Goal: Task Accomplishment & Management: Use online tool/utility

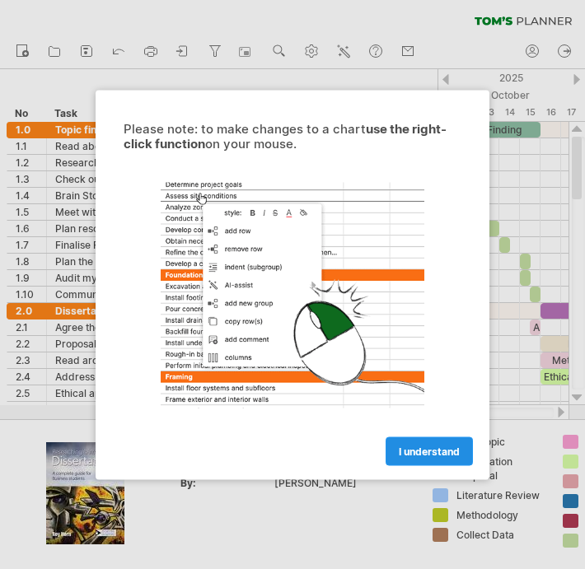
click at [419, 436] on link "I understand" at bounding box center [428, 450] width 87 height 29
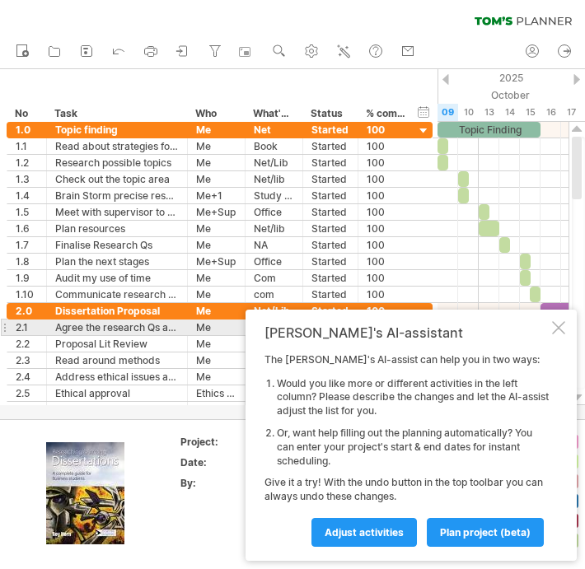
click at [562, 330] on div at bounding box center [558, 327] width 13 height 13
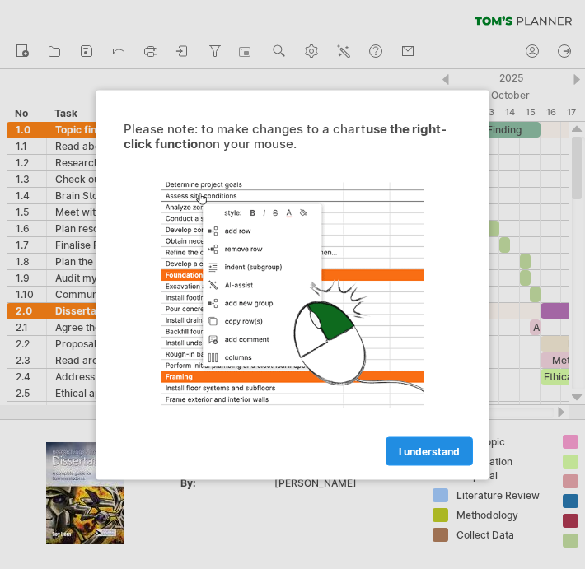
click at [433, 439] on link "I understand" at bounding box center [428, 450] width 87 height 29
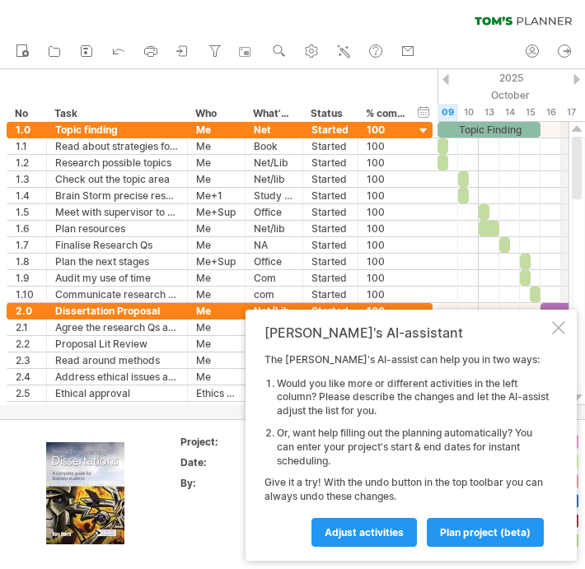
drag, startPoint x: 577, startPoint y: 168, endPoint x: 576, endPoint y: 118, distance: 50.2
click at [576, 118] on div "Trying to reach [DOMAIN_NAME] Connected again... 0% clear filter new *" at bounding box center [292, 284] width 585 height 569
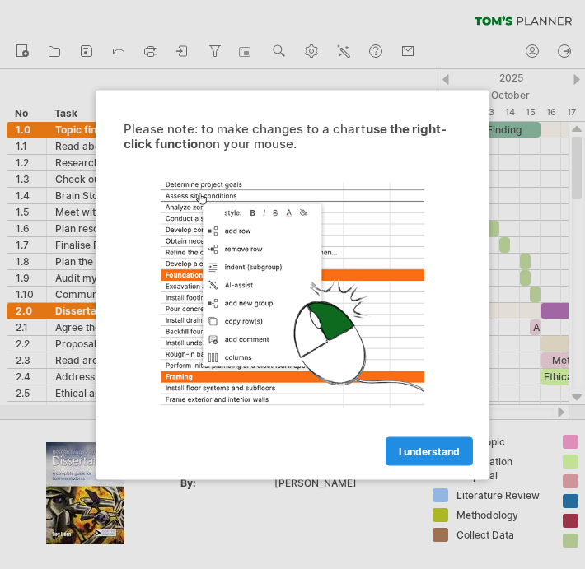
click at [407, 443] on link "I understand" at bounding box center [428, 450] width 87 height 29
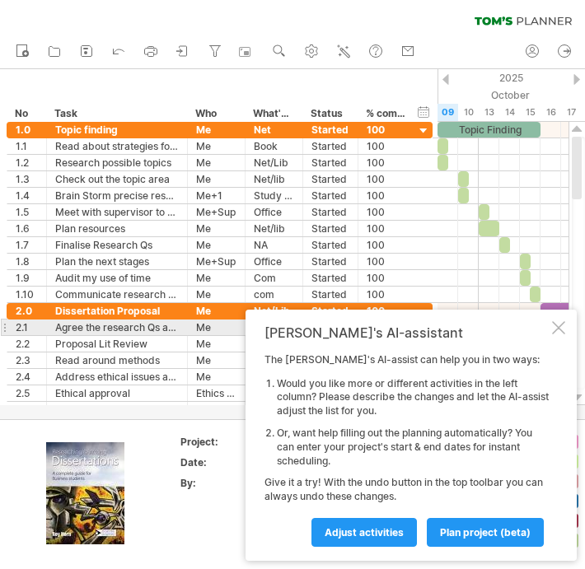
click at [565, 332] on div "[PERSON_NAME]'s AI-assistant The [PERSON_NAME]'s AI-assist can help you in two …" at bounding box center [410, 435] width 331 height 251
click at [559, 330] on div at bounding box center [558, 327] width 13 height 13
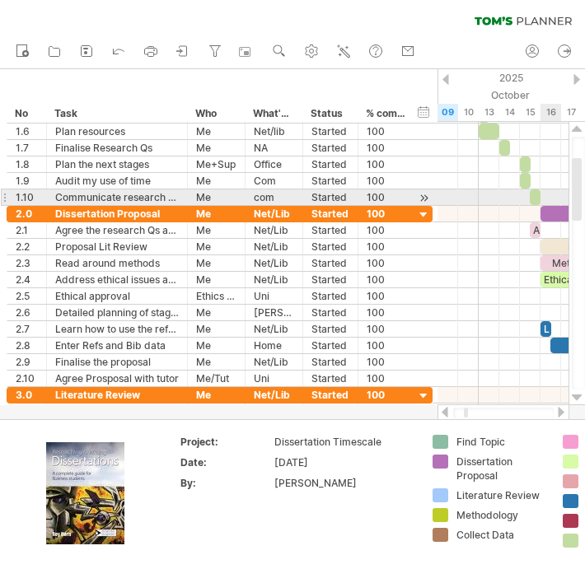
drag, startPoint x: 578, startPoint y: 175, endPoint x: 580, endPoint y: 197, distance: 21.5
click at [580, 197] on div at bounding box center [577, 189] width 10 height 63
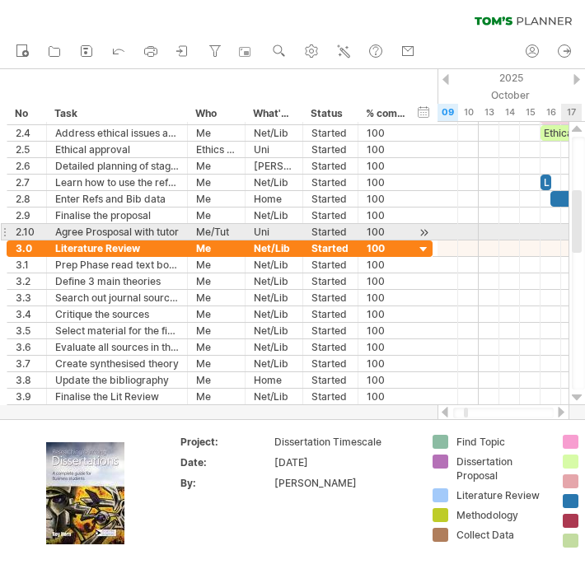
drag, startPoint x: 577, startPoint y: 207, endPoint x: 579, endPoint y: 240, distance: 33.0
click at [579, 240] on div at bounding box center [577, 221] width 10 height 63
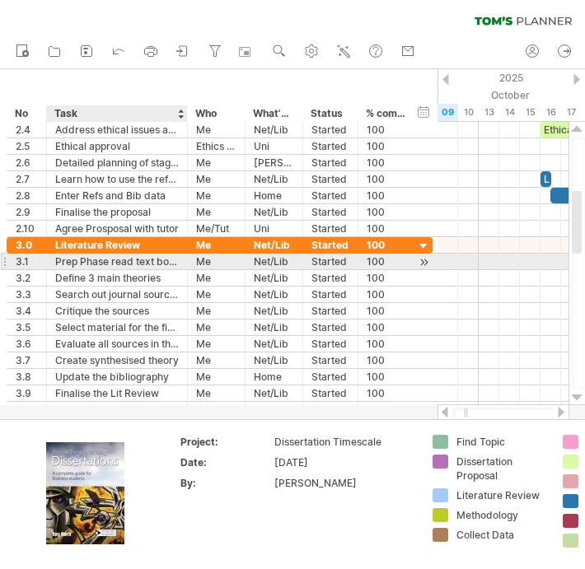
click at [156, 264] on div "Prep Phase read text books" at bounding box center [117, 262] width 124 height 16
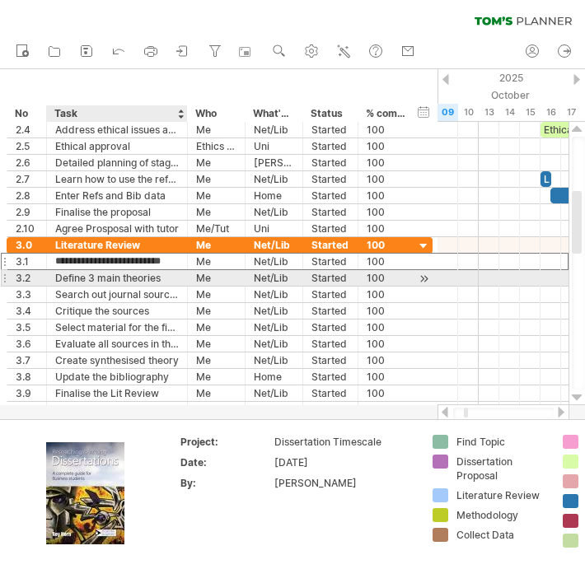
click at [152, 278] on div "Define 3 main theories" at bounding box center [117, 278] width 124 height 16
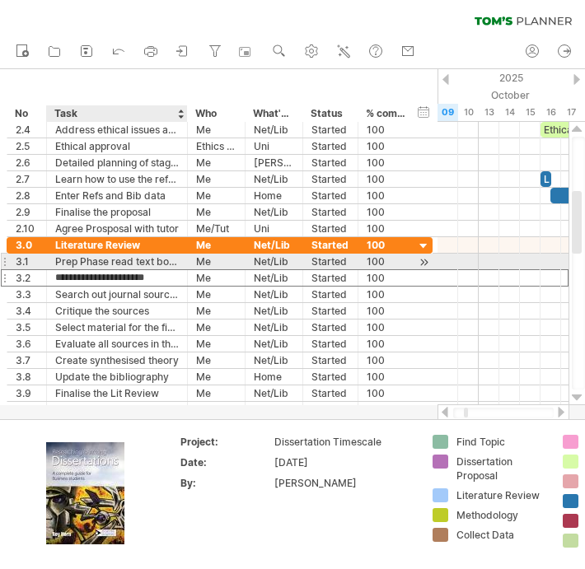
click at [163, 259] on div "Prep Phase read text books" at bounding box center [117, 262] width 124 height 16
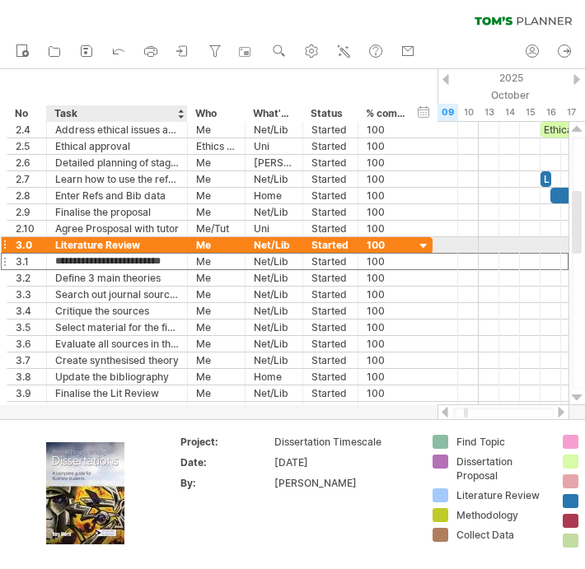
click at [177, 242] on div "Literature Review" at bounding box center [117, 245] width 124 height 16
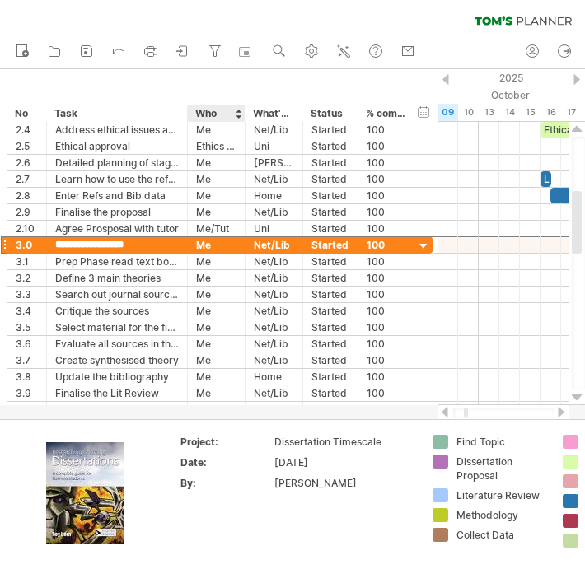
click at [225, 82] on div "**********" at bounding box center [218, 95] width 437 height 53
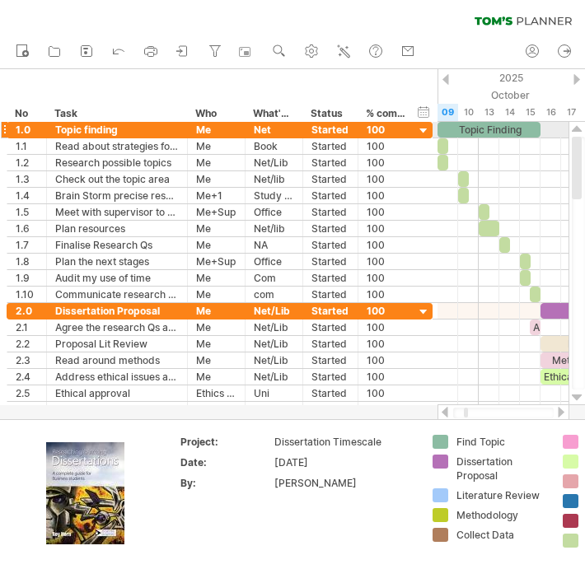
drag, startPoint x: 575, startPoint y: 211, endPoint x: 576, endPoint y: 134, distance: 76.6
click at [576, 135] on div at bounding box center [576, 263] width 17 height 283
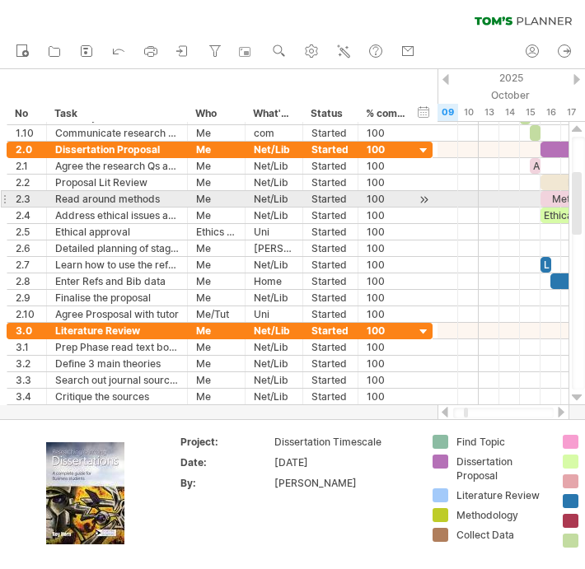
drag, startPoint x: 580, startPoint y: 178, endPoint x: 579, endPoint y: 204, distance: 26.4
click at [579, 204] on div at bounding box center [577, 203] width 10 height 63
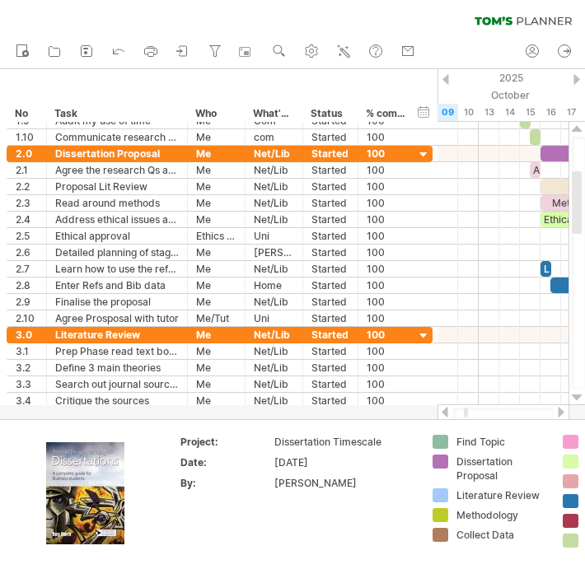
click at [576, 76] on div at bounding box center [576, 79] width 7 height 11
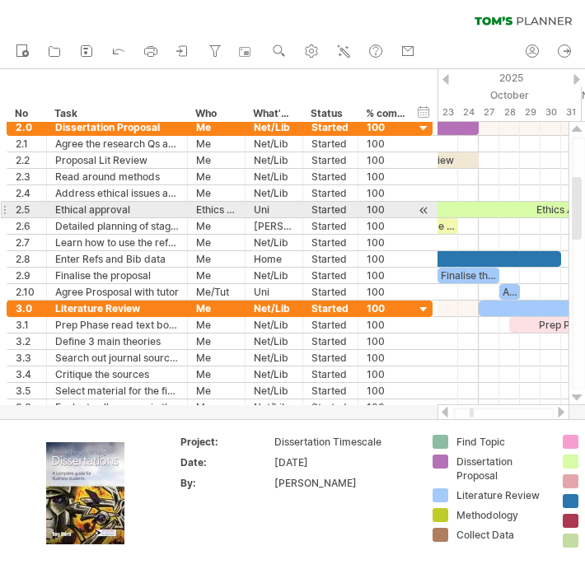
drag, startPoint x: 575, startPoint y: 206, endPoint x: 575, endPoint y: 217, distance: 10.7
click at [575, 217] on div at bounding box center [577, 208] width 10 height 63
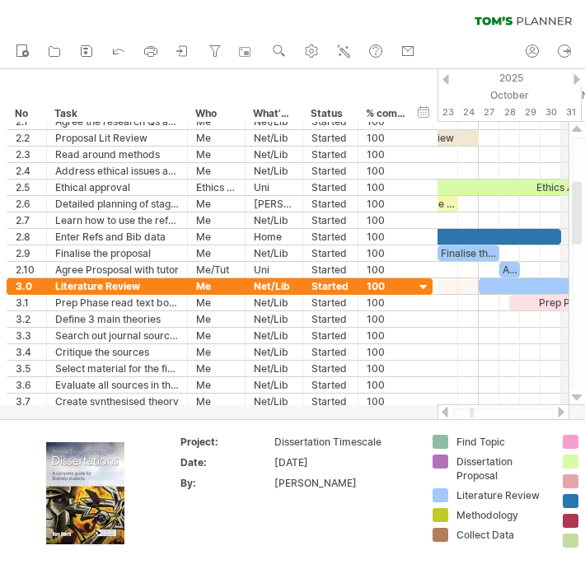
click at [572, 70] on div "2025" at bounding box center [540, 77] width 1812 height 17
click at [575, 74] on div at bounding box center [576, 79] width 7 height 11
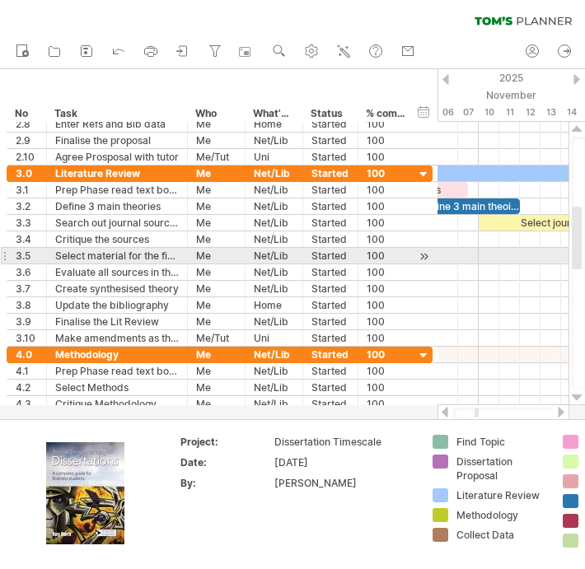
drag, startPoint x: 576, startPoint y: 231, endPoint x: 573, endPoint y: 256, distance: 24.8
click at [573, 256] on div at bounding box center [577, 238] width 10 height 63
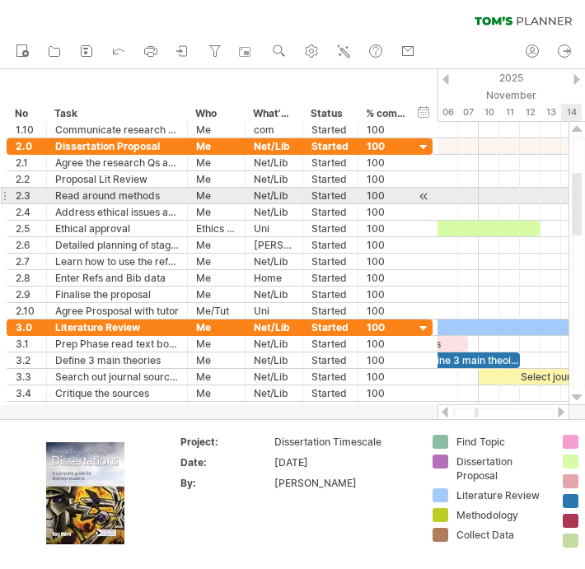
drag, startPoint x: 576, startPoint y: 222, endPoint x: 583, endPoint y: 189, distance: 33.6
click at [583, 189] on div at bounding box center [578, 263] width 13 height 253
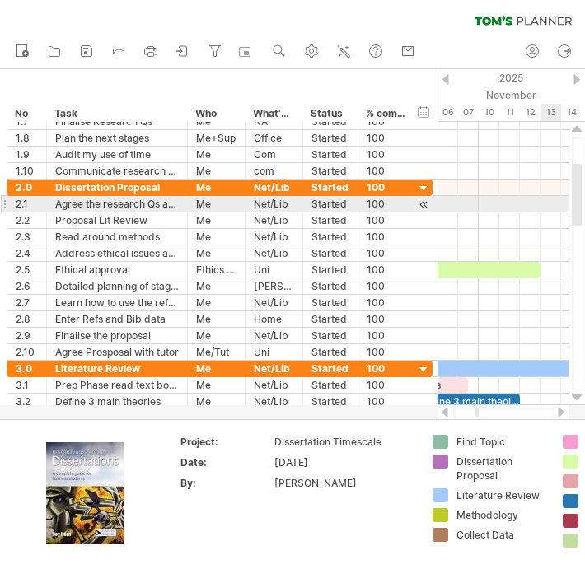
drag, startPoint x: 576, startPoint y: 210, endPoint x: 576, endPoint y: 200, distance: 9.9
click at [576, 200] on div at bounding box center [577, 195] width 10 height 63
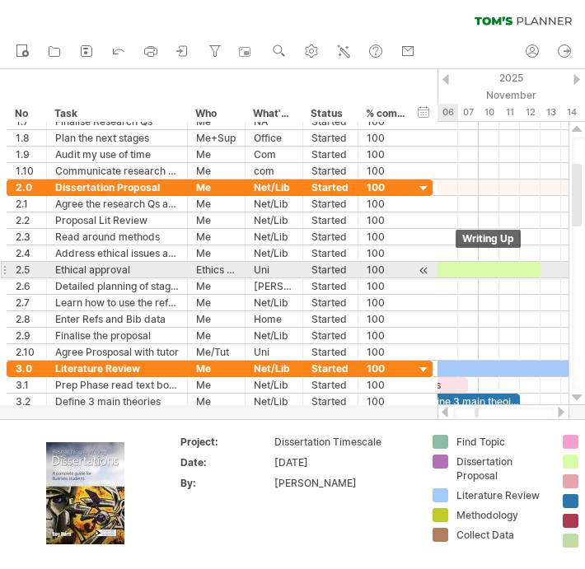
click at [453, 266] on div "Ethics Approval" at bounding box center [365, 270] width 350 height 16
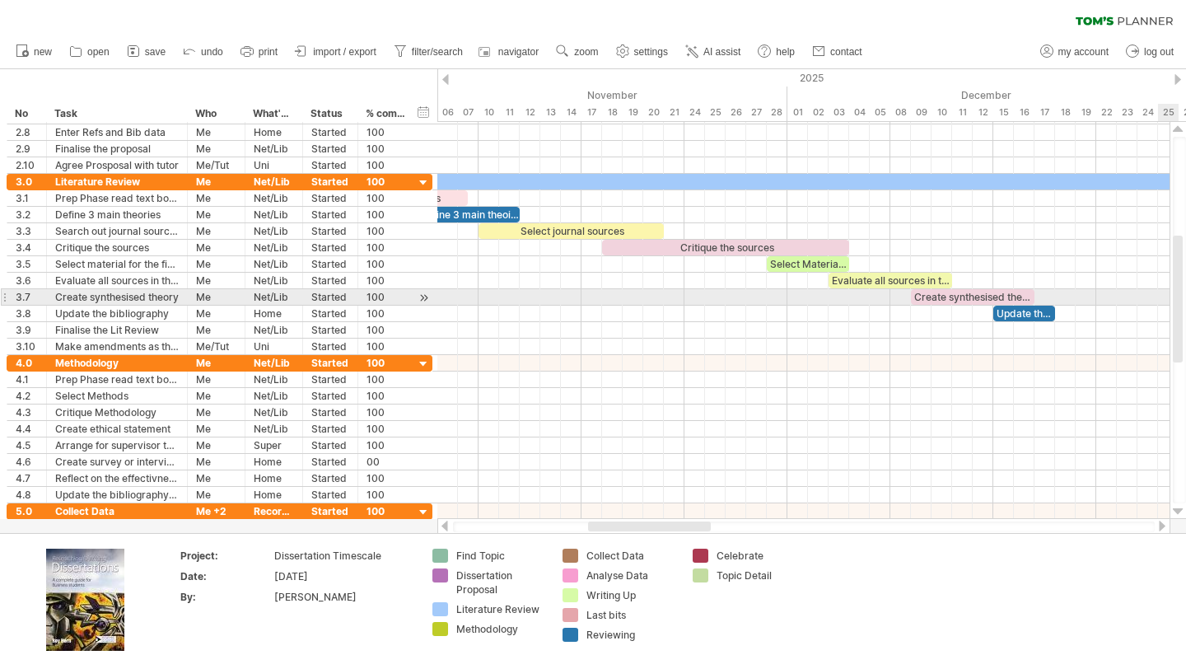
drag, startPoint x: 1178, startPoint y: 244, endPoint x: 1179, endPoint y: 303, distance: 59.3
click at [584, 303] on div at bounding box center [1178, 299] width 10 height 127
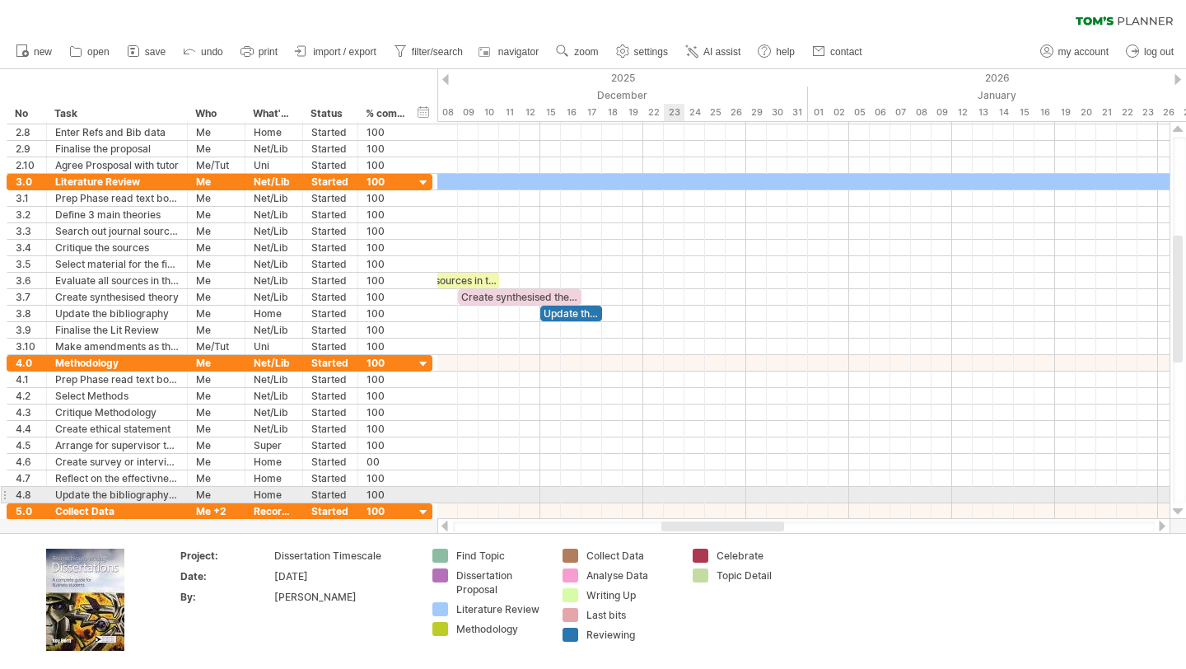
drag, startPoint x: 610, startPoint y: 525, endPoint x: 684, endPoint y: 492, distance: 80.4
click at [584, 492] on div "Trying to reach [DOMAIN_NAME] Connected again... 0% clear filter new *" at bounding box center [593, 334] width 1186 height 669
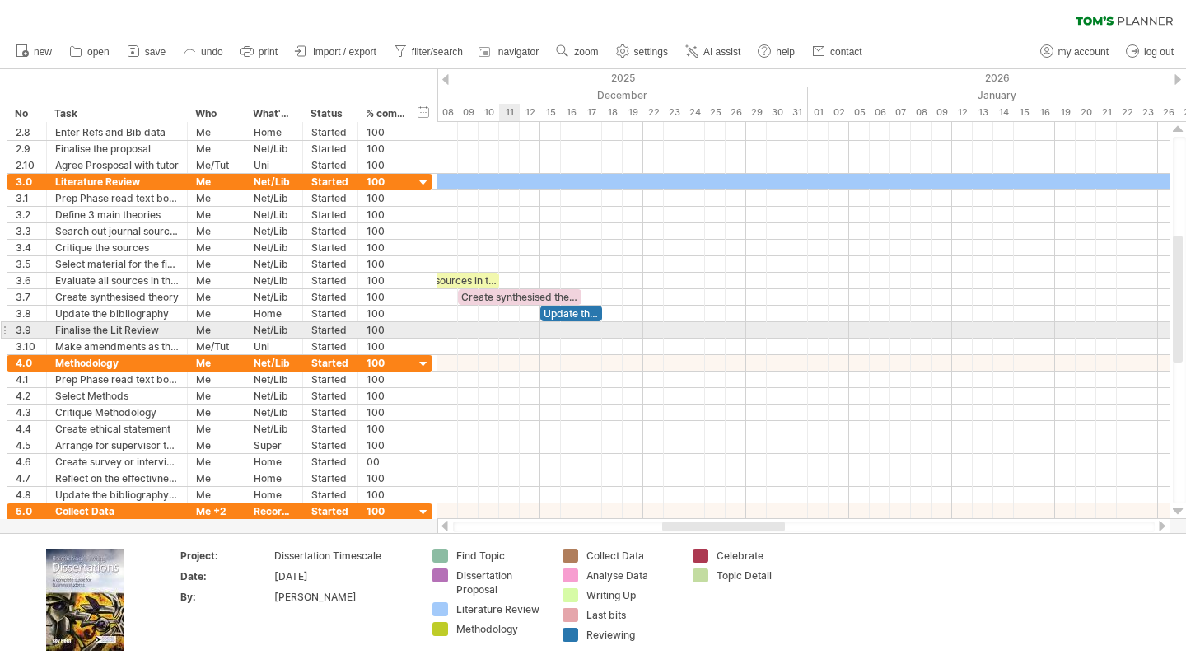
click at [504, 324] on div at bounding box center [803, 330] width 732 height 16
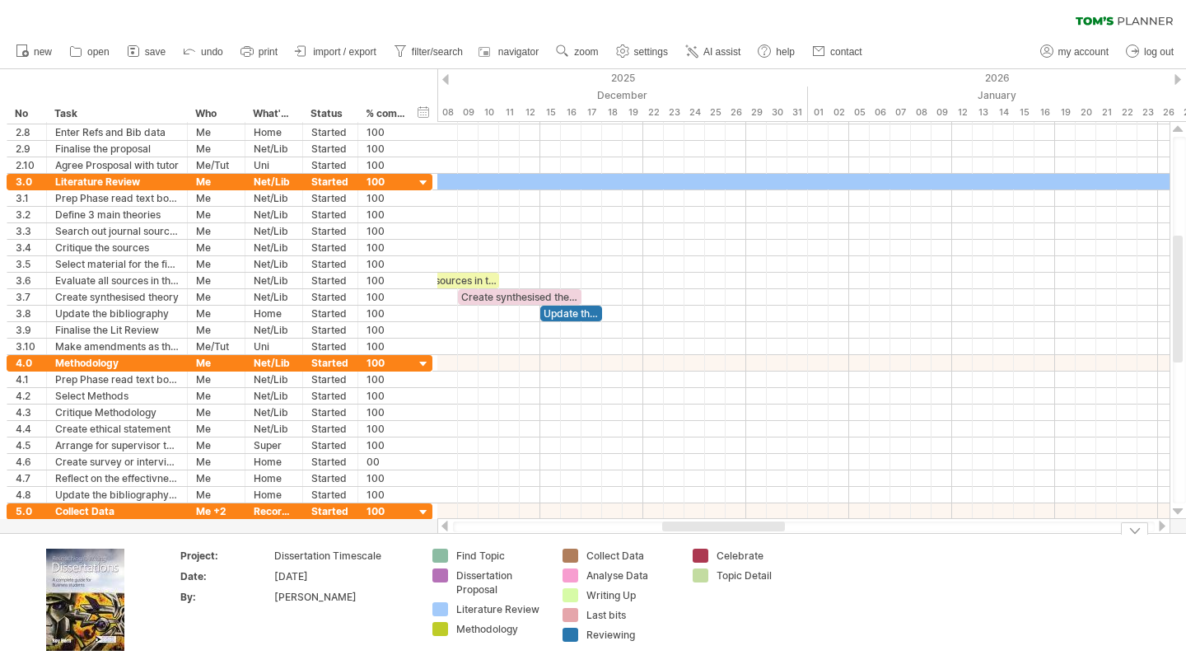
drag, startPoint x: 759, startPoint y: 534, endPoint x: 910, endPoint y: 527, distance: 150.9
click at [584, 527] on div "Trying to reach [DOMAIN_NAME] Connected again... 0% clear filter new *" at bounding box center [593, 334] width 1186 height 669
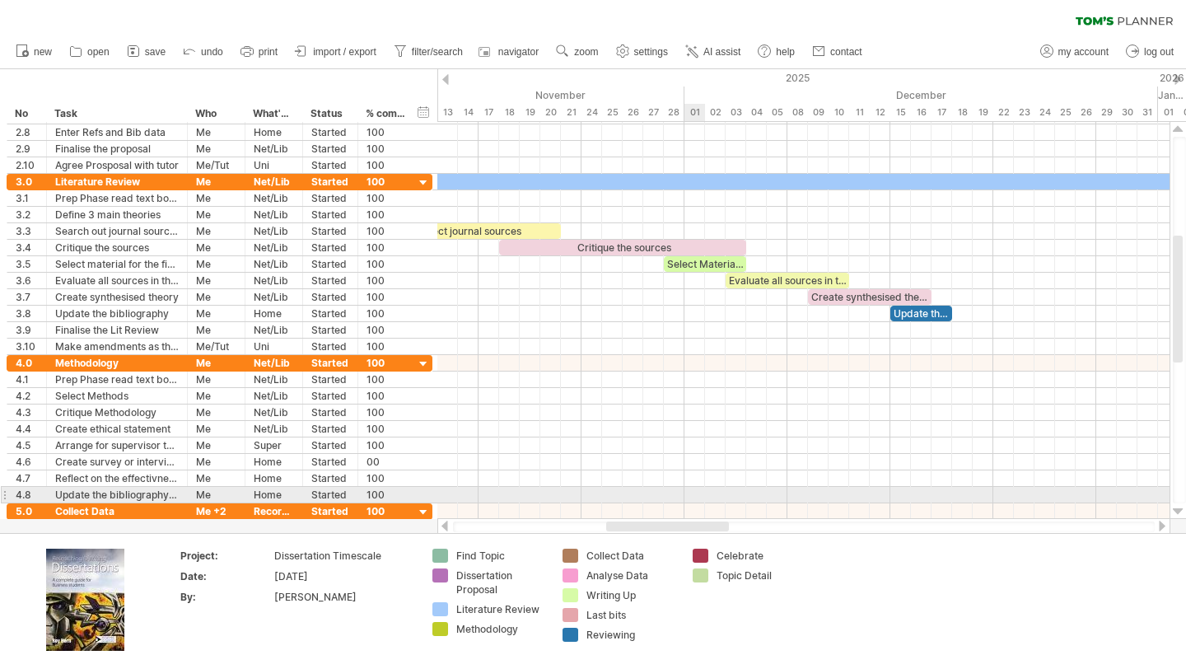
drag, startPoint x: 759, startPoint y: 525, endPoint x: 702, endPoint y: 497, distance: 64.1
click at [584, 497] on div "Trying to reach [DOMAIN_NAME] Connected again... 0% clear filter new *" at bounding box center [593, 334] width 1186 height 669
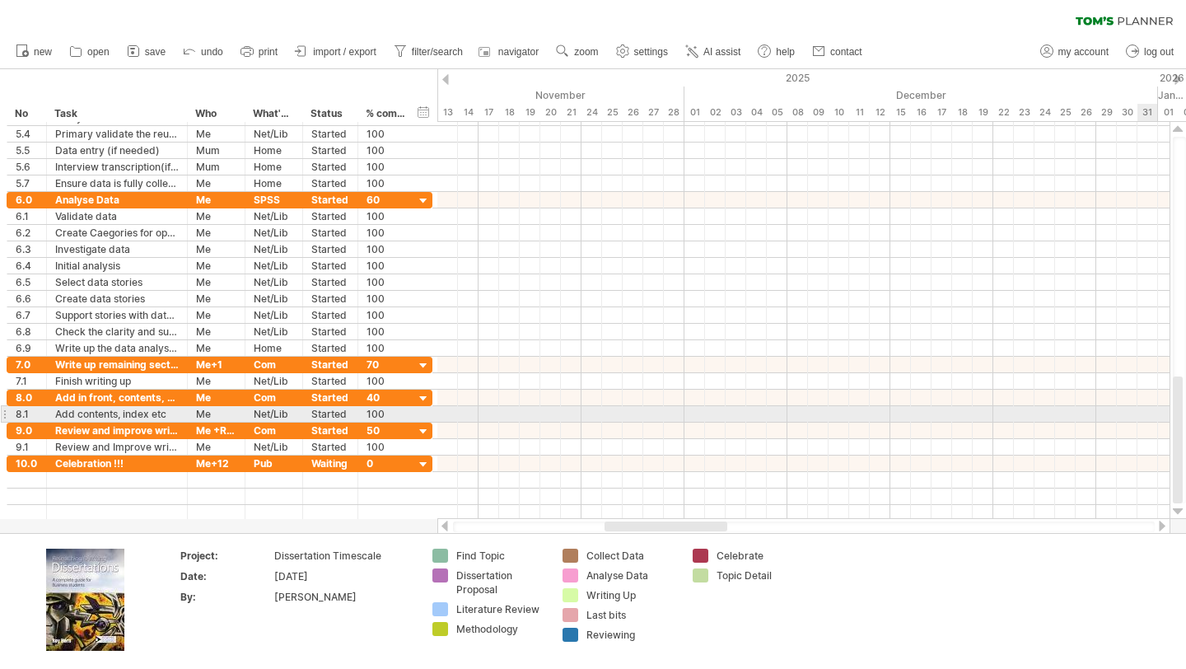
drag, startPoint x: 1182, startPoint y: 260, endPoint x: 1176, endPoint y: 418, distance: 158.2
click at [584, 418] on div at bounding box center [1178, 439] width 10 height 127
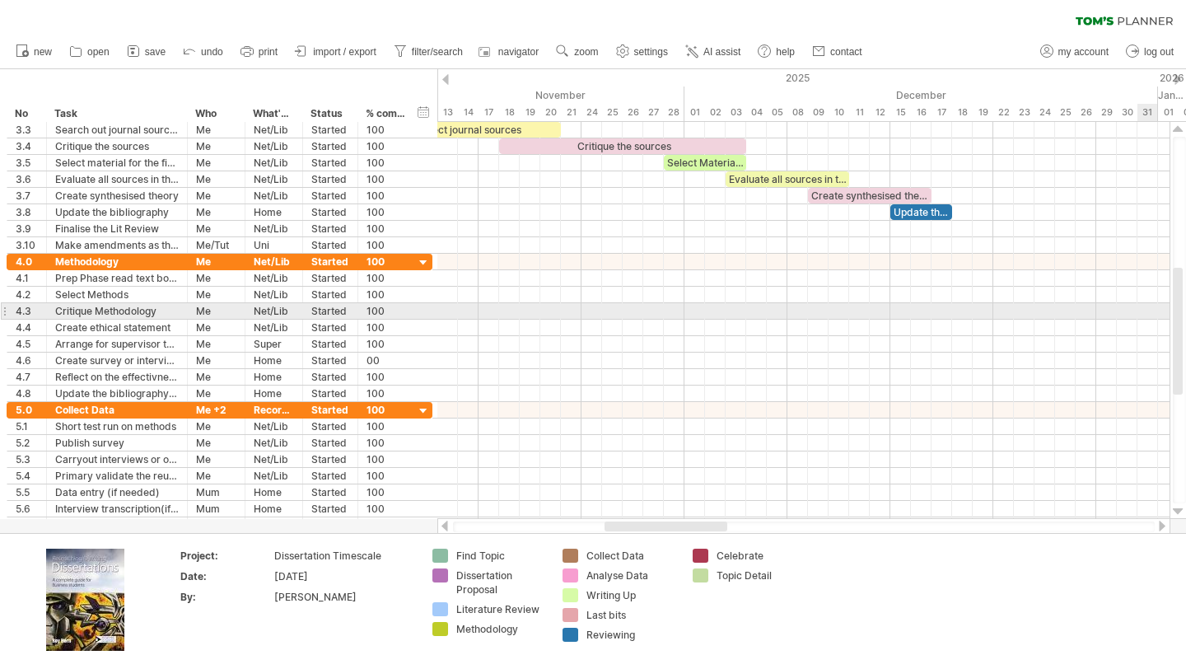
drag, startPoint x: 1176, startPoint y: 418, endPoint x: 1184, endPoint y: 310, distance: 109.0
click at [584, 310] on div at bounding box center [1179, 320] width 13 height 366
